Goal: Information Seeking & Learning: Learn about a topic

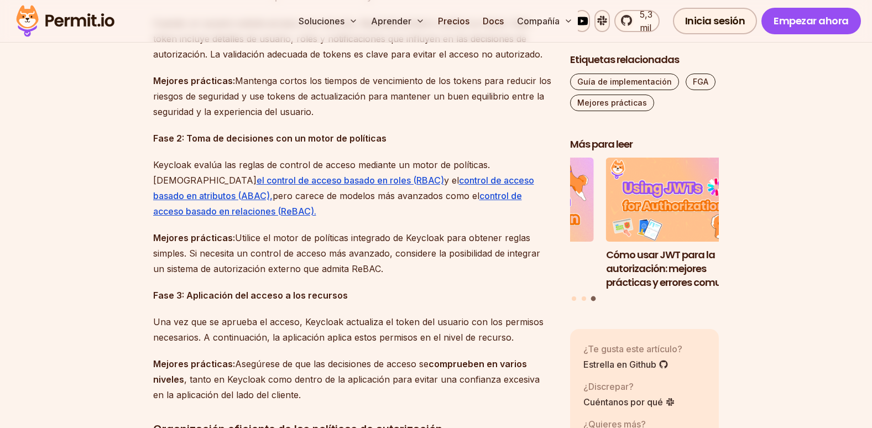
scroll to position [1050, 0]
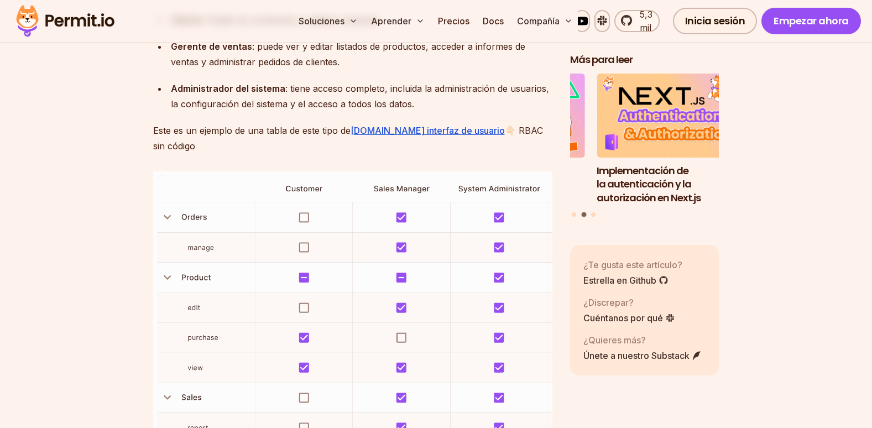
scroll to position [1603, 0]
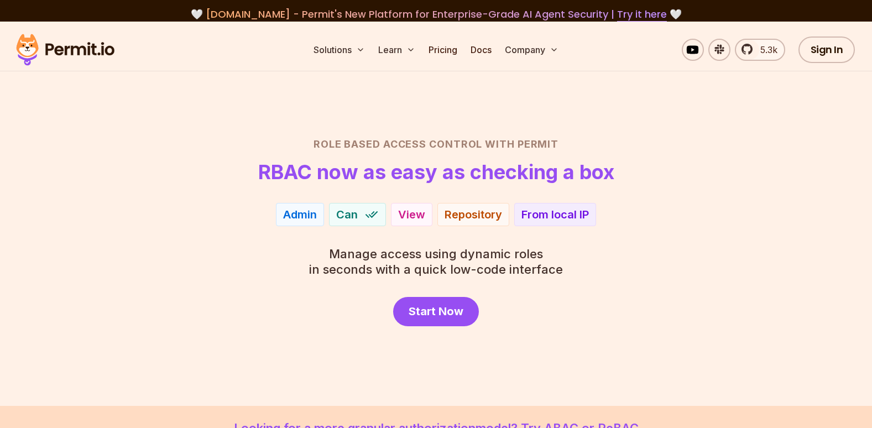
click at [735, 201] on div "Role Based Access Control with Permit RBAC now as easy as checking a box Admin …" at bounding box center [436, 232] width 774 height 190
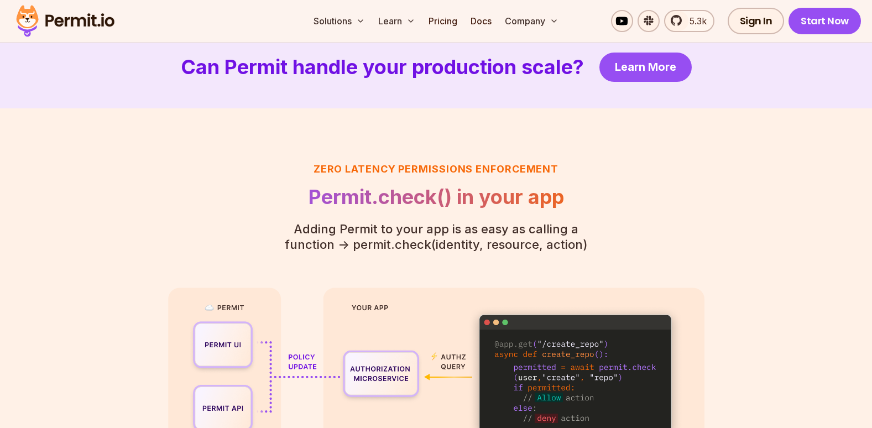
scroll to position [2305, 0]
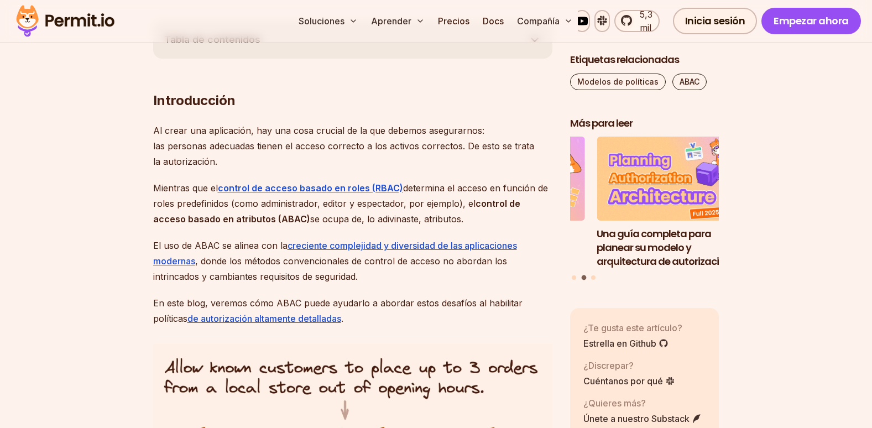
click at [597, 273] on div "Una guía completa para planear su modelo y arquitectura de autorización Autoriz…" at bounding box center [644, 209] width 149 height 145
click at [592, 276] on div "Una guía completa para planear su modelo y arquitectura de autorización Autoriz…" at bounding box center [644, 209] width 149 height 145
click at [592, 275] on button "Ir a la diapositiva 3" at bounding box center [593, 277] width 4 height 4
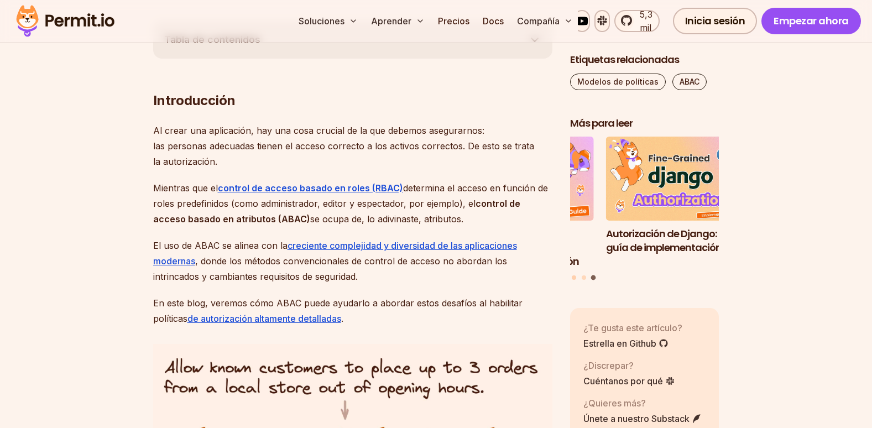
click at [573, 275] on button "Ir a la diapositiva 1" at bounding box center [573, 277] width 4 height 4
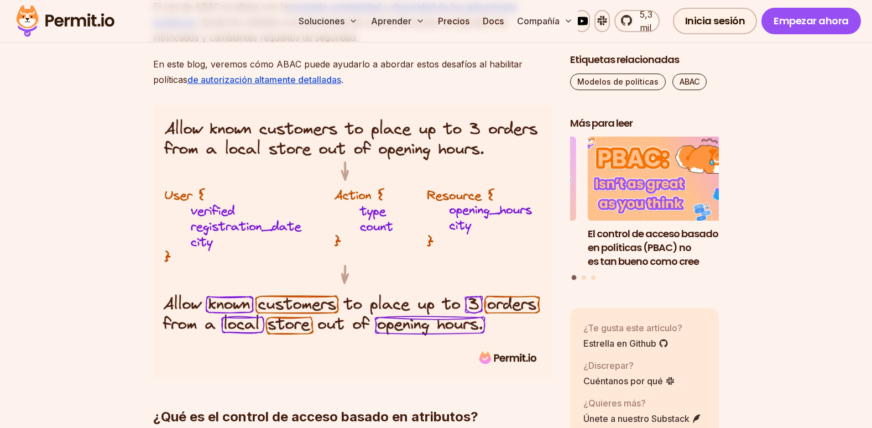
scroll to position [829, 0]
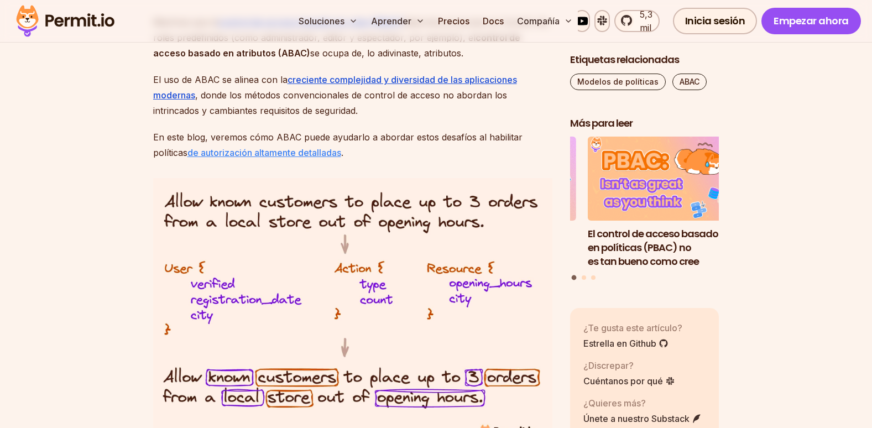
click at [265, 149] on link "de autorización altamente detalladas" at bounding box center [264, 152] width 154 height 11
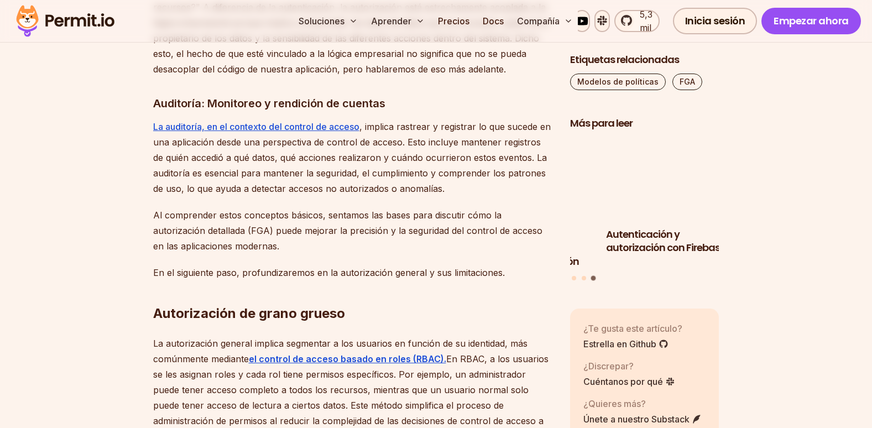
scroll to position [1713, 0]
